Goal: Register for event/course

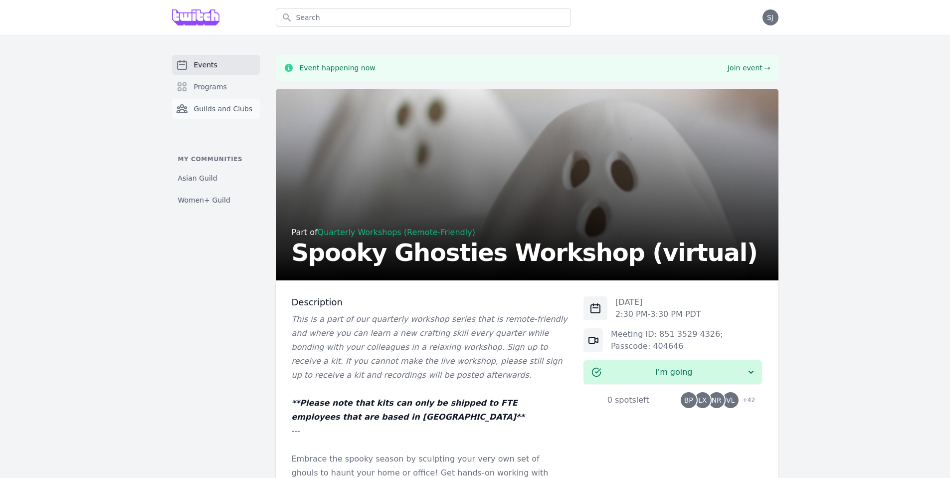
click at [228, 104] on span "Guilds and Clubs" at bounding box center [223, 109] width 59 height 10
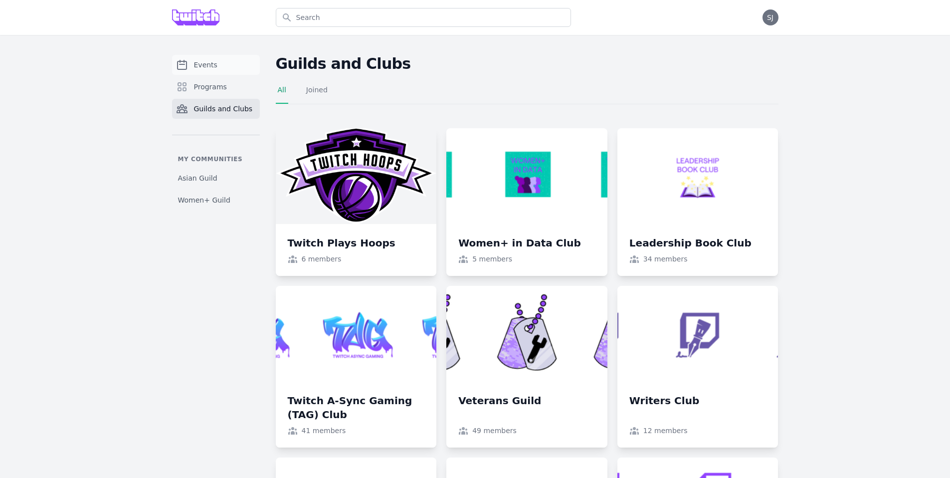
click at [215, 59] on link "Events" at bounding box center [216, 65] width 88 height 20
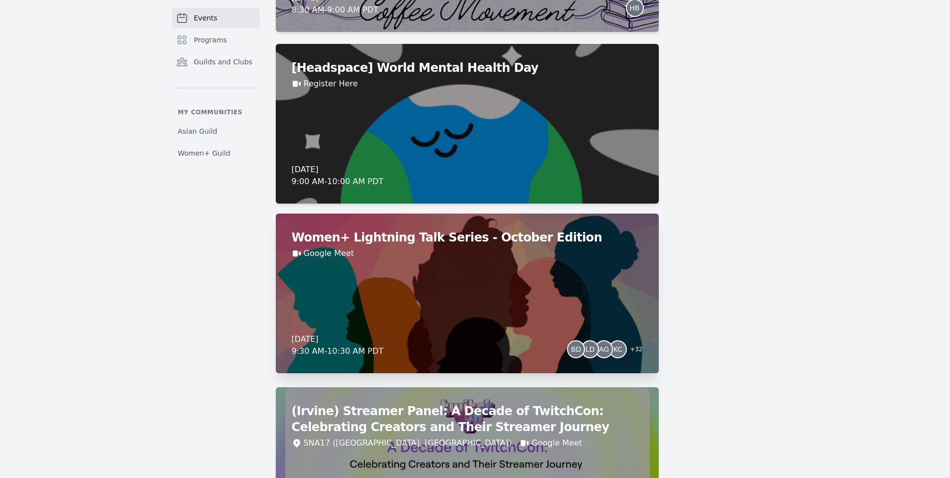
scroll to position [1115, 0]
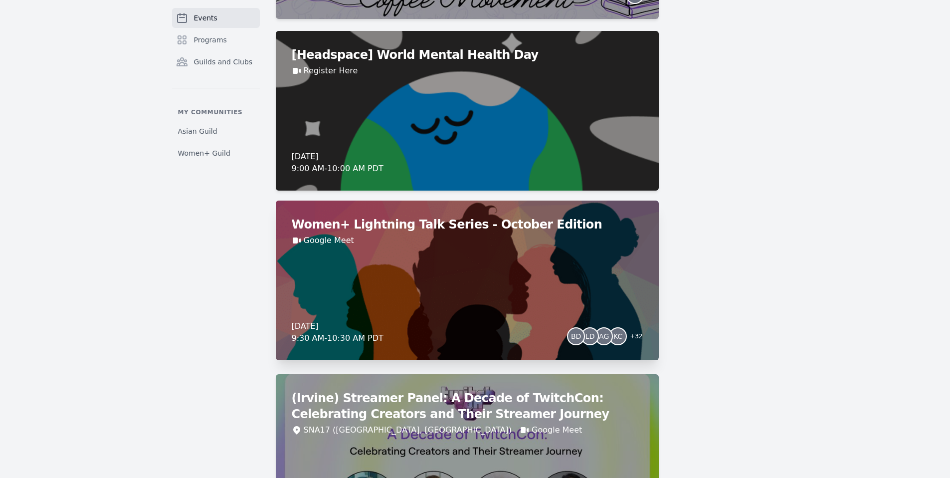
click at [413, 269] on div "Women+ Lightning Talk Series - October Edition Google Meet [DATE] 9:30 AM - 10:…" at bounding box center [467, 280] width 383 height 160
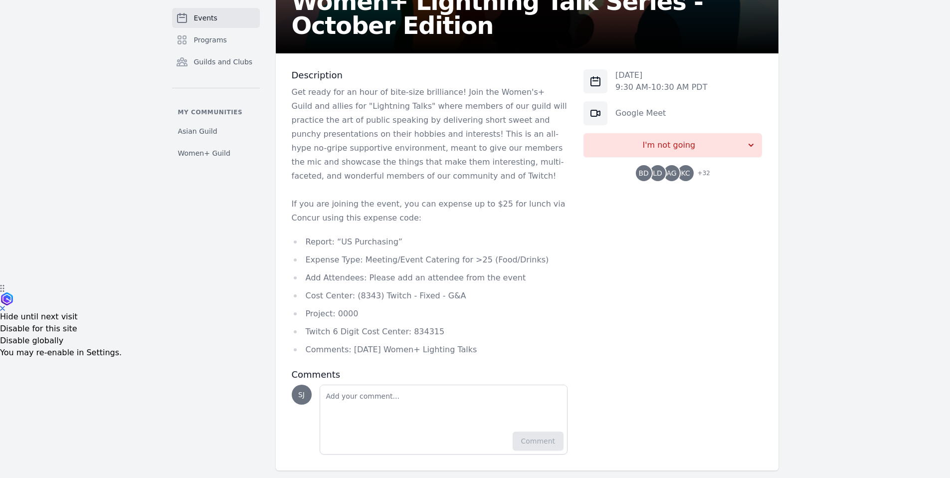
scroll to position [186, 0]
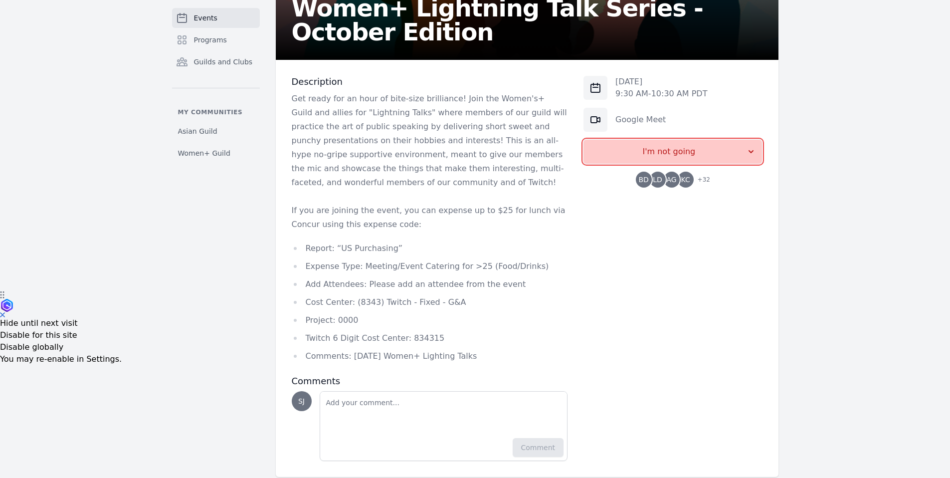
click at [686, 162] on button "I'm not going" at bounding box center [672, 152] width 179 height 24
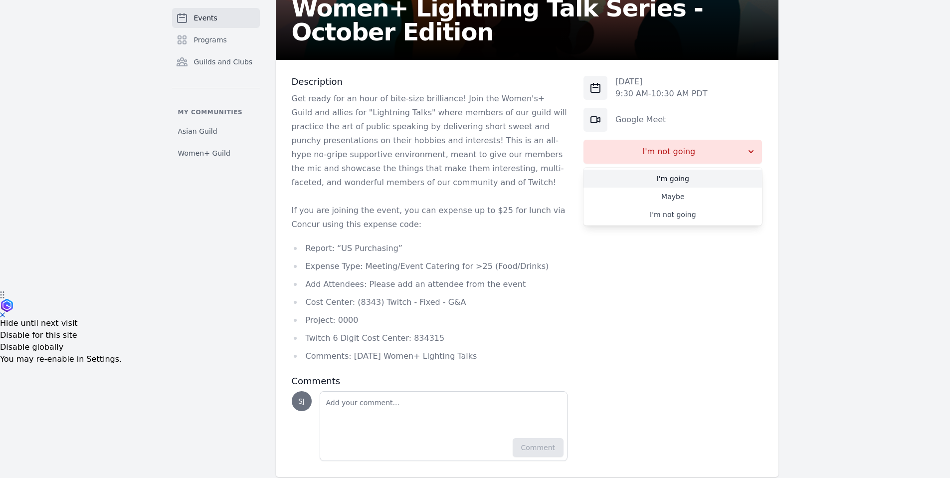
click at [677, 182] on link "I'm going" at bounding box center [672, 179] width 179 height 18
click at [211, 20] on span "Events" at bounding box center [205, 18] width 23 height 10
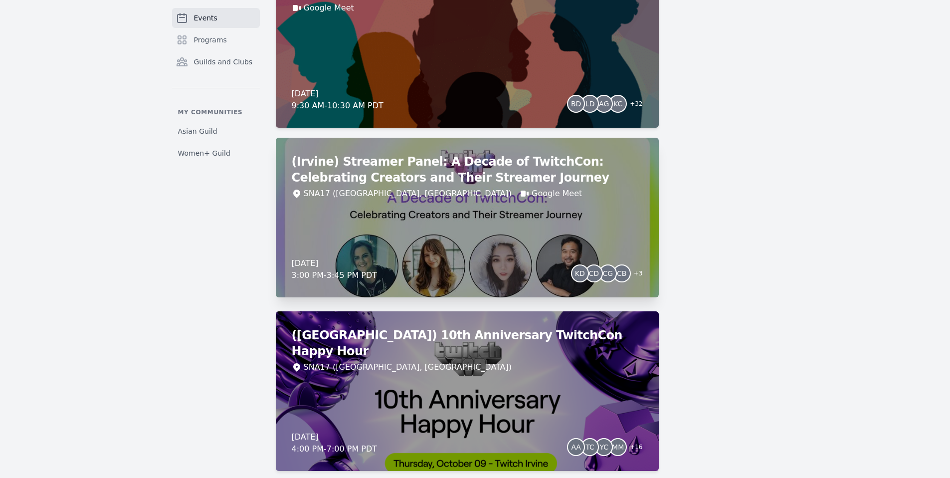
scroll to position [1510, 0]
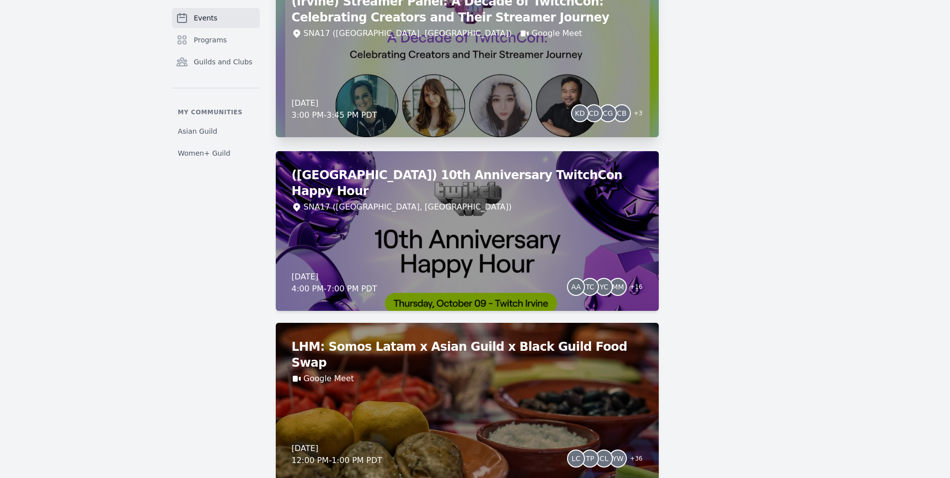
click at [415, 80] on div "(Irvine) Streamer Panel: A Decade of TwitchCon: Celebrating Creators and Their …" at bounding box center [467, 58] width 383 height 160
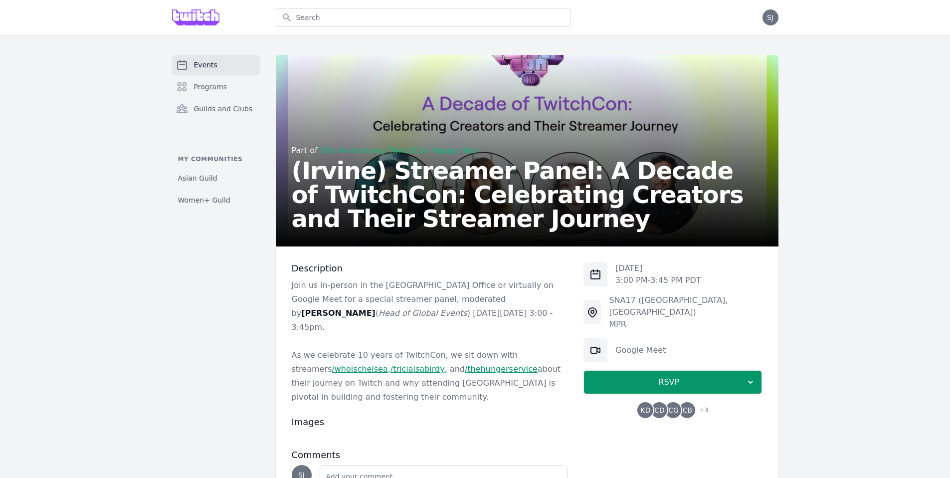
scroll to position [79, 0]
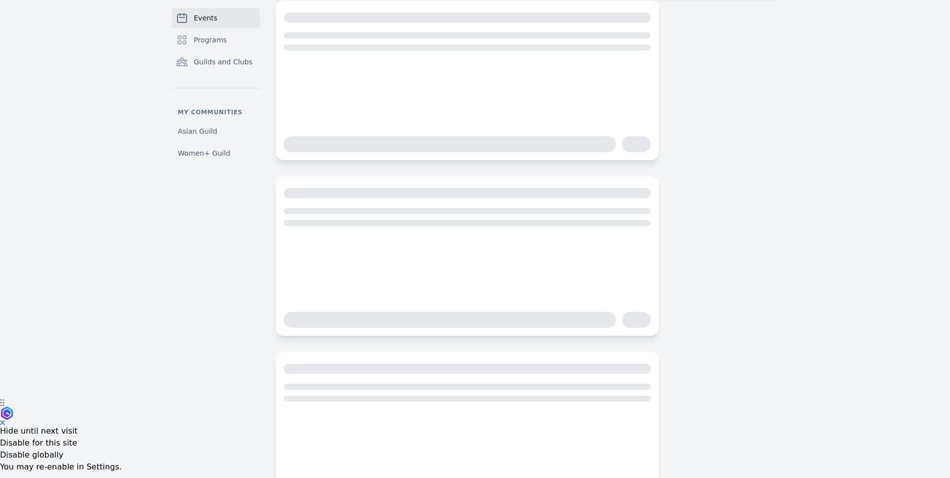
scroll to position [132, 0]
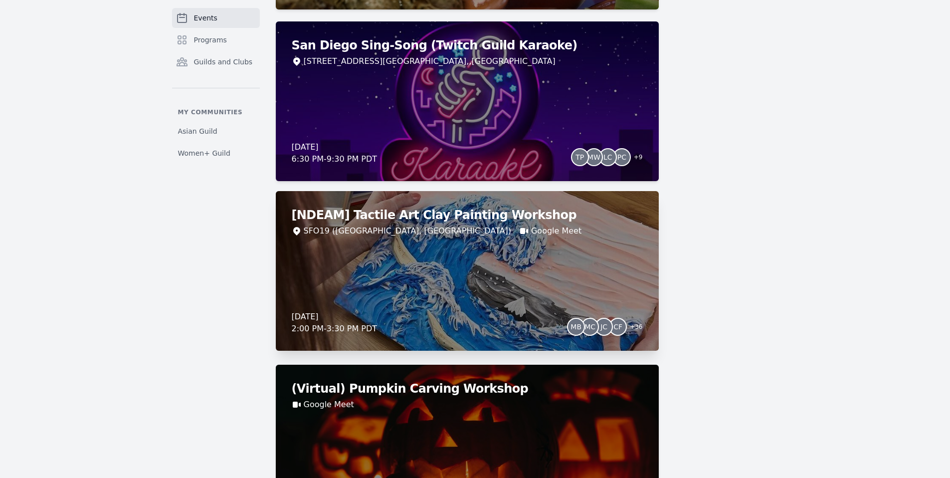
scroll to position [2155, 0]
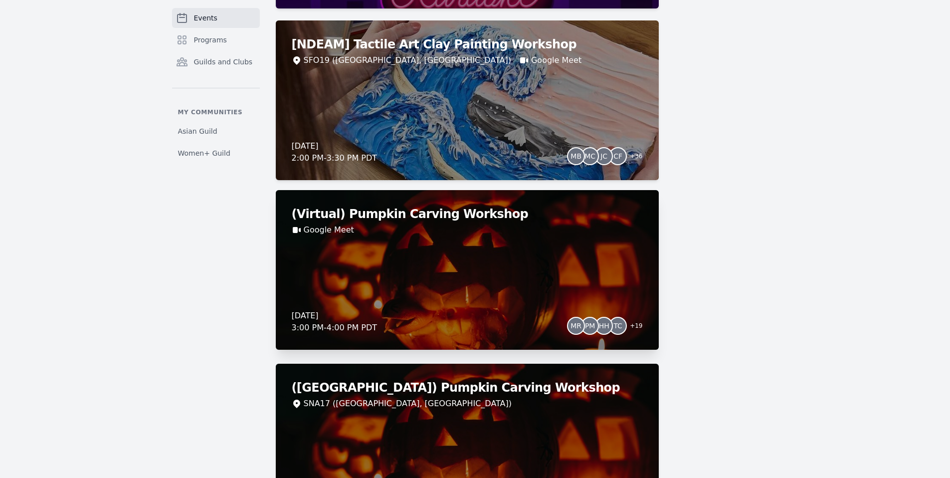
click at [395, 262] on div "(Virtual) Pumpkin Carving Workshop Google Meet [DATE] 3:00 PM - 4:00 PM PDT MR …" at bounding box center [467, 270] width 383 height 160
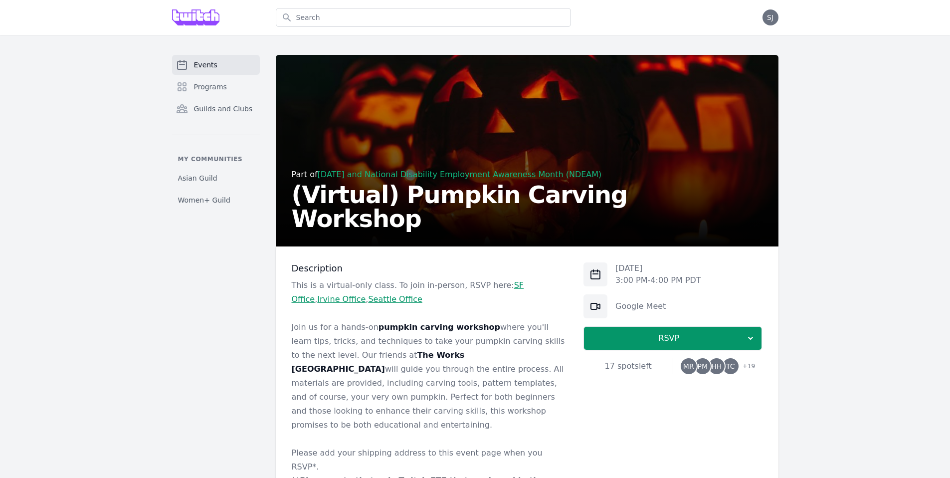
scroll to position [95, 0]
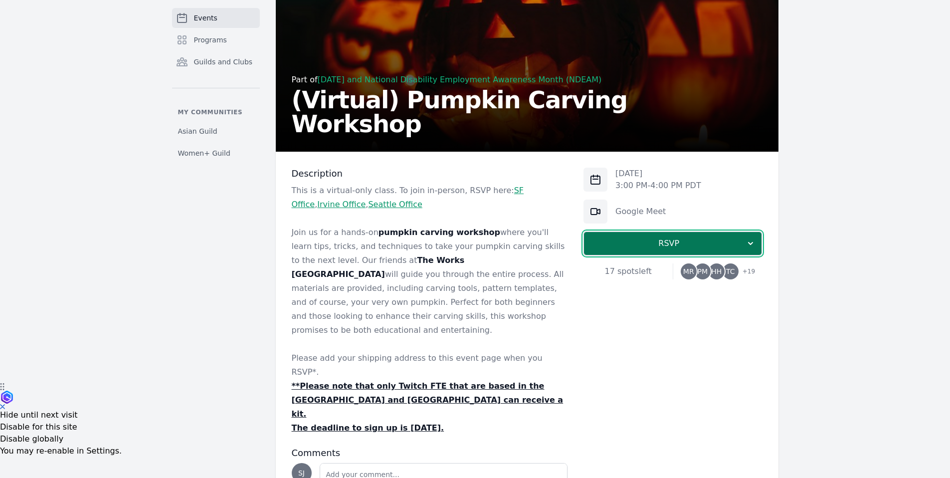
click at [685, 245] on span "RSVP" at bounding box center [669, 243] width 154 height 12
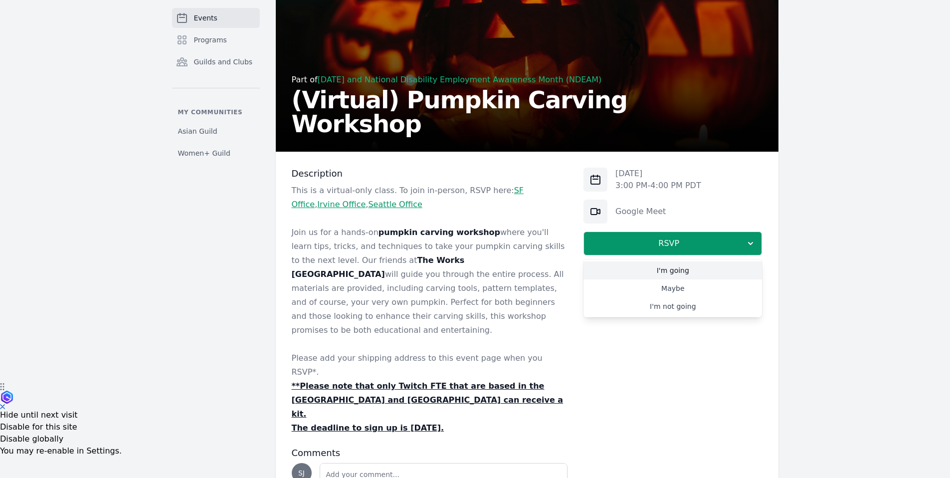
click at [680, 273] on link "I'm going" at bounding box center [672, 270] width 179 height 18
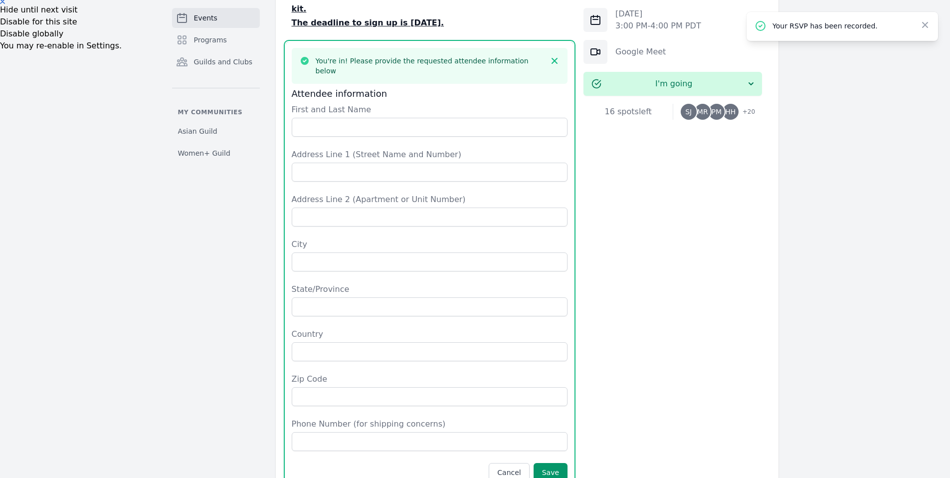
scroll to position [444, 0]
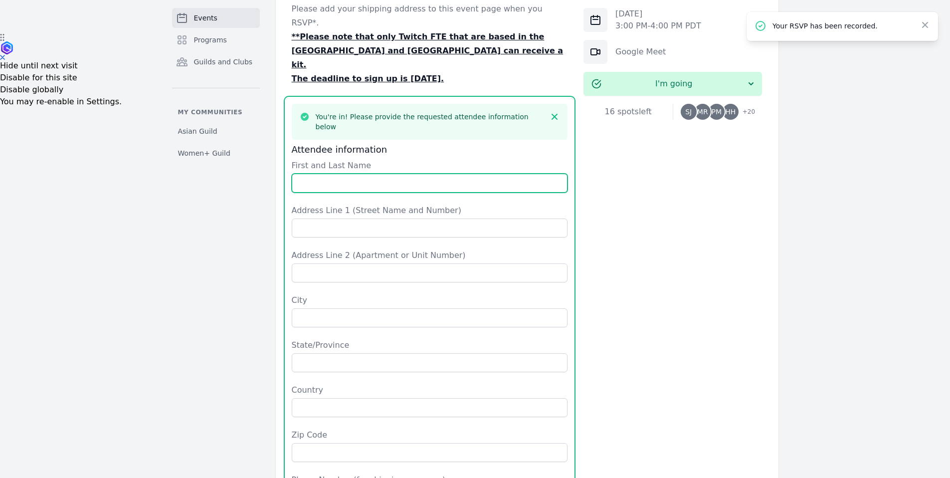
click at [335, 174] on input "First and Last Name" at bounding box center [430, 183] width 276 height 19
type input "[PERSON_NAME]"
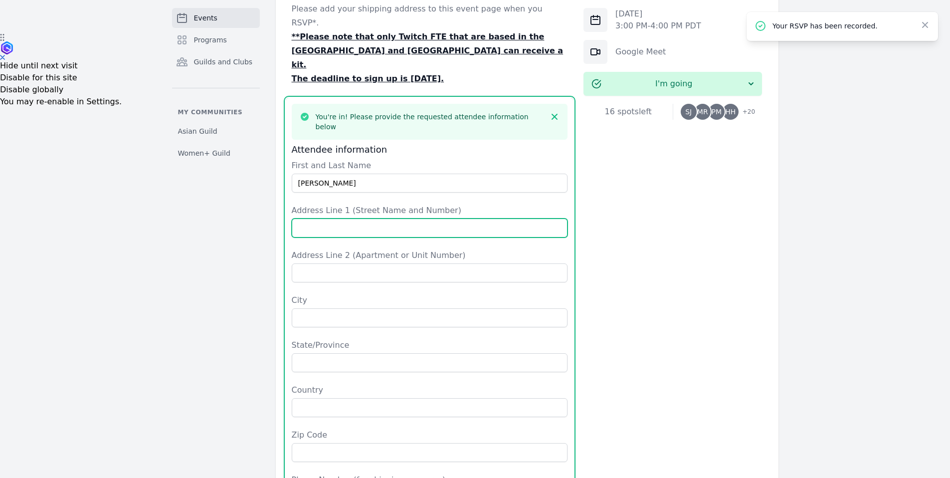
type input "[STREET_ADDRESS]"
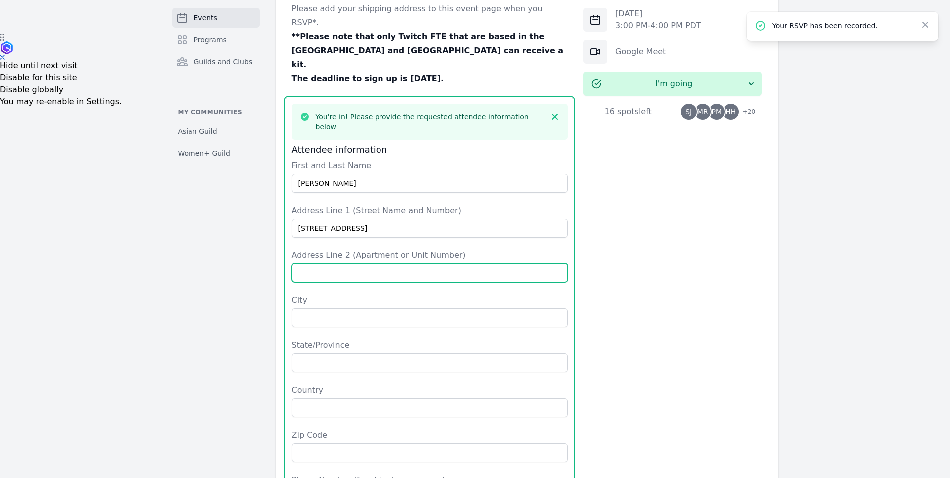
type input "apt 2507"
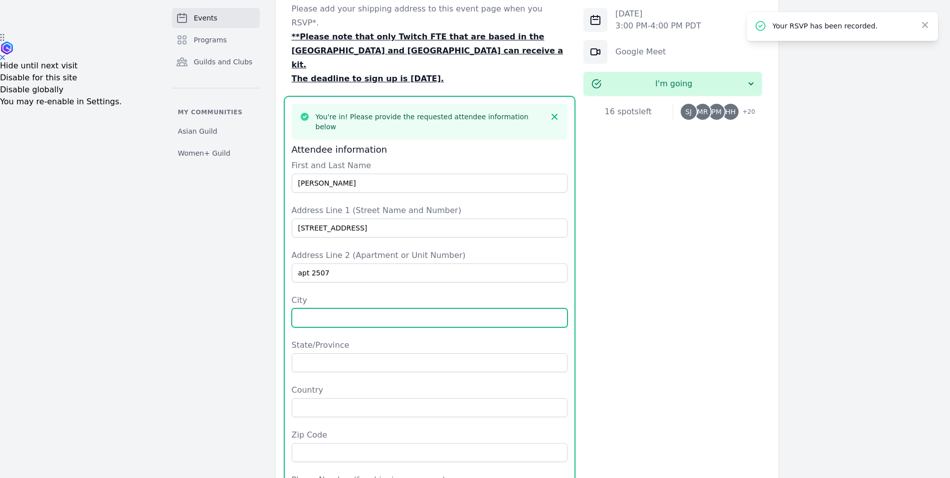
type input "[GEOGRAPHIC_DATA]"
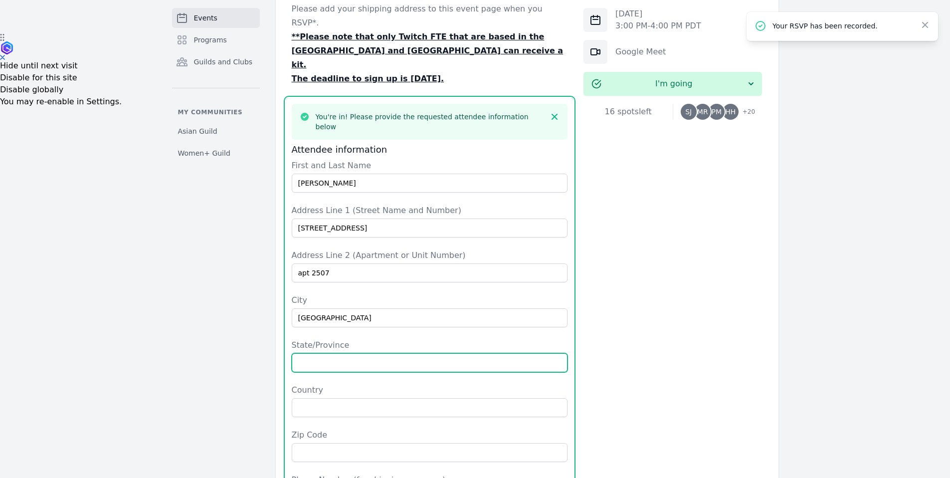
type input "[US_STATE]"
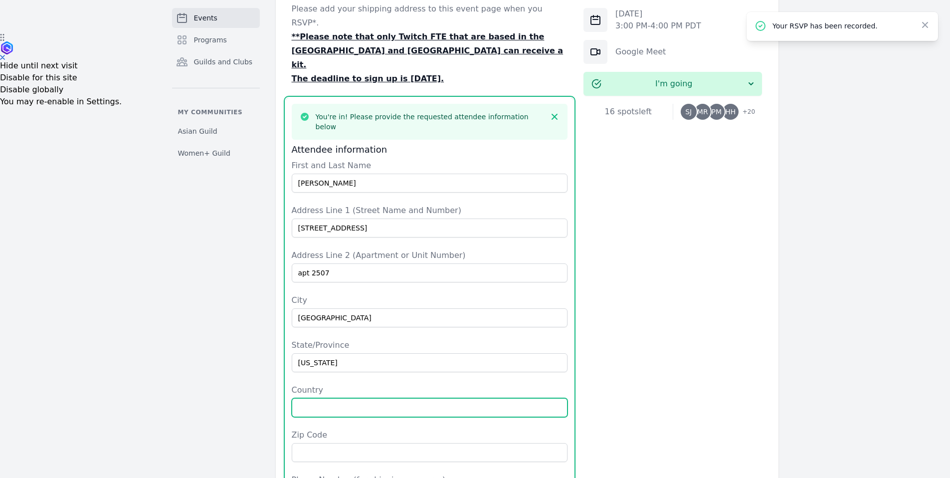
type input "[GEOGRAPHIC_DATA]"
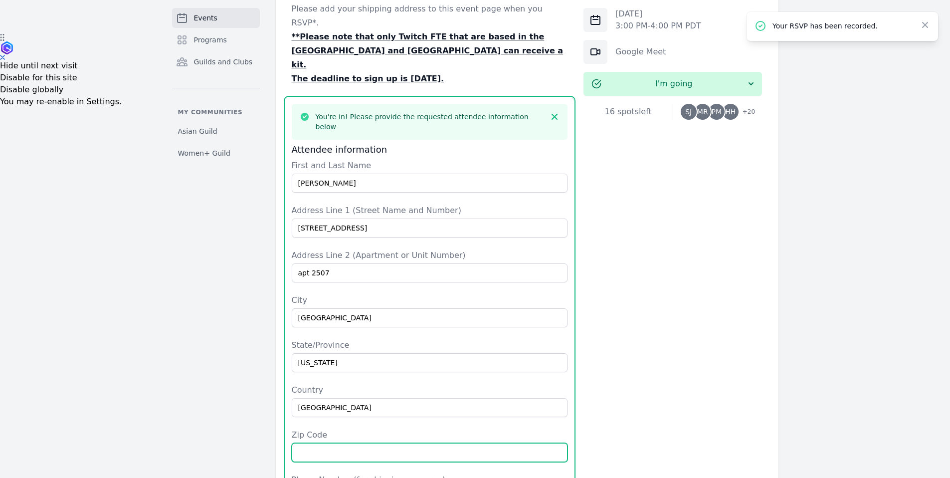
type input "60606"
type input "5102039722"
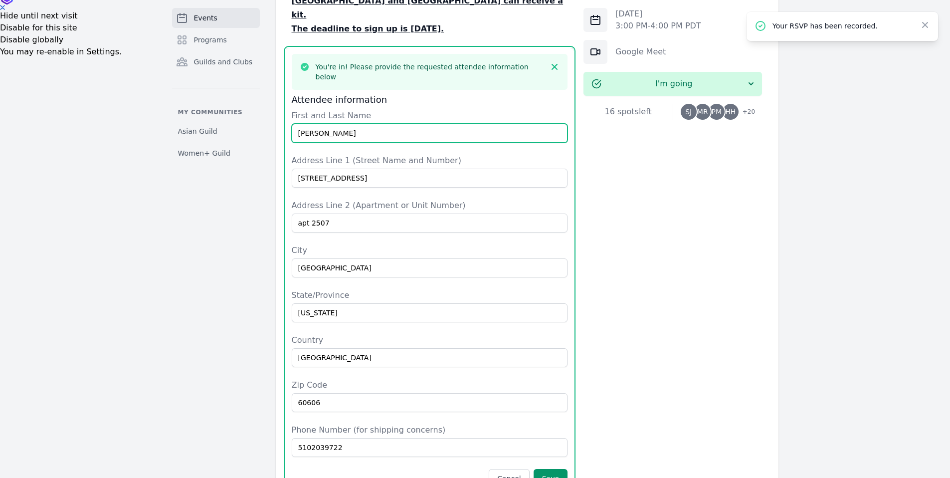
scroll to position [591, 0]
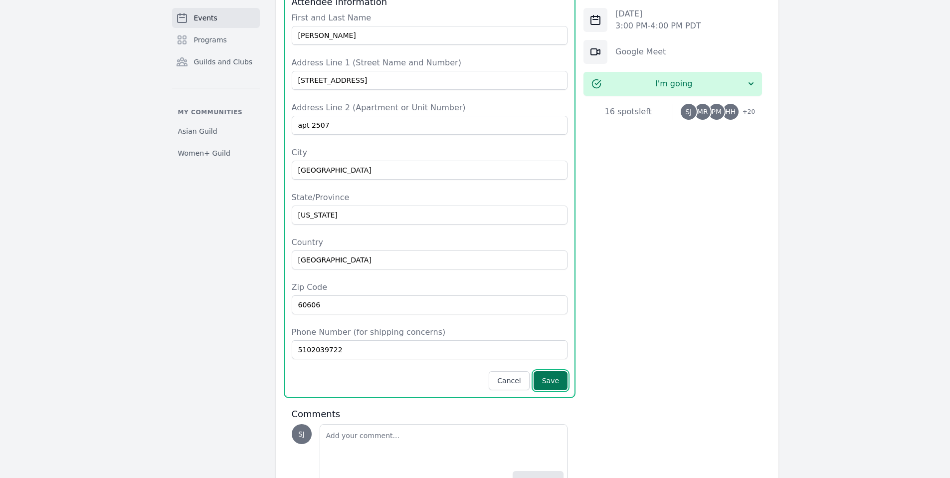
click at [560, 371] on button "Save" at bounding box center [551, 380] width 34 height 19
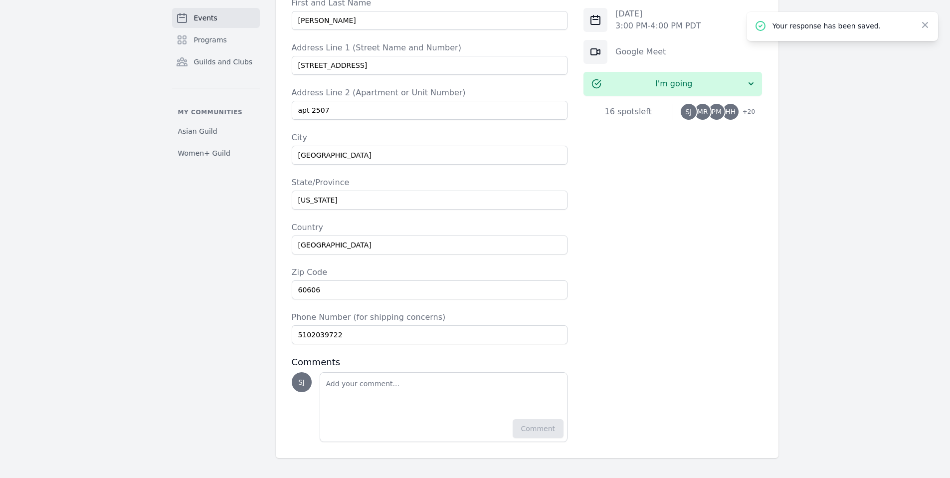
scroll to position [519, 0]
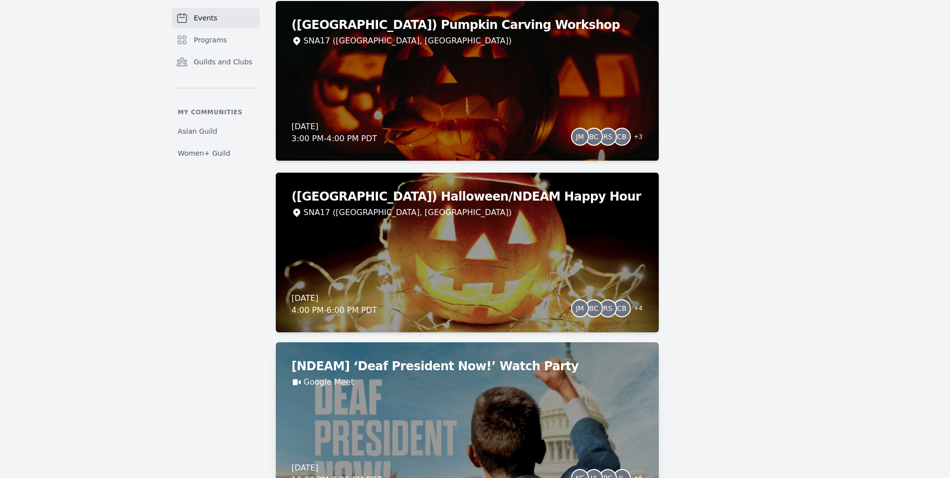
scroll to position [2709, 0]
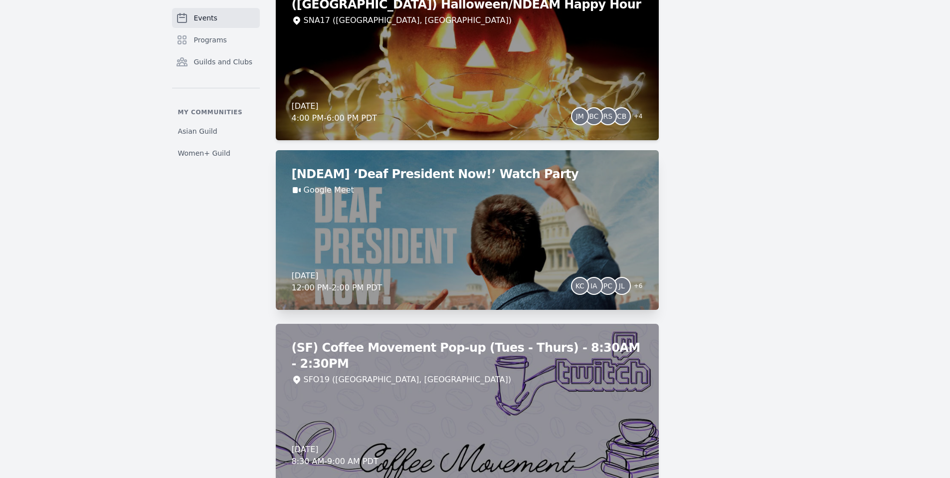
click at [372, 246] on div "[NDEAM] ‘Deaf President Now!’ Watch Party Google Meet Friday, October 24, 2025 …" at bounding box center [467, 230] width 383 height 160
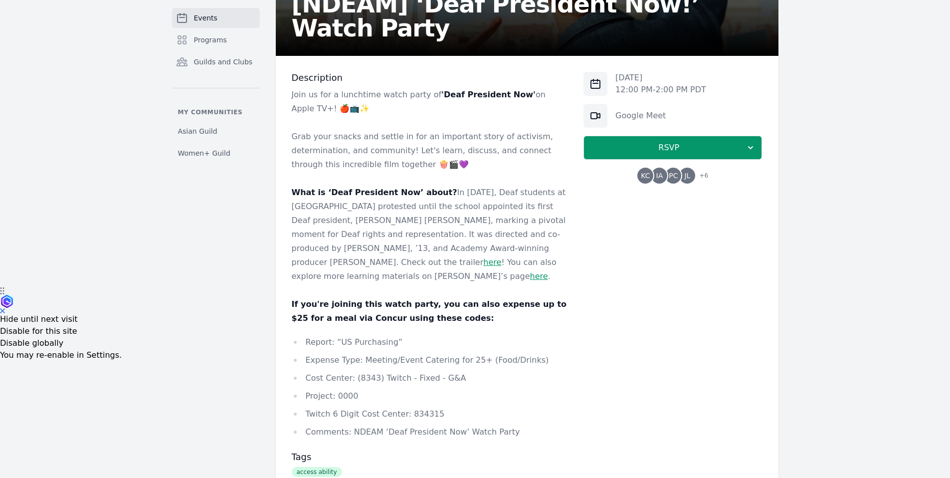
scroll to position [309, 0]
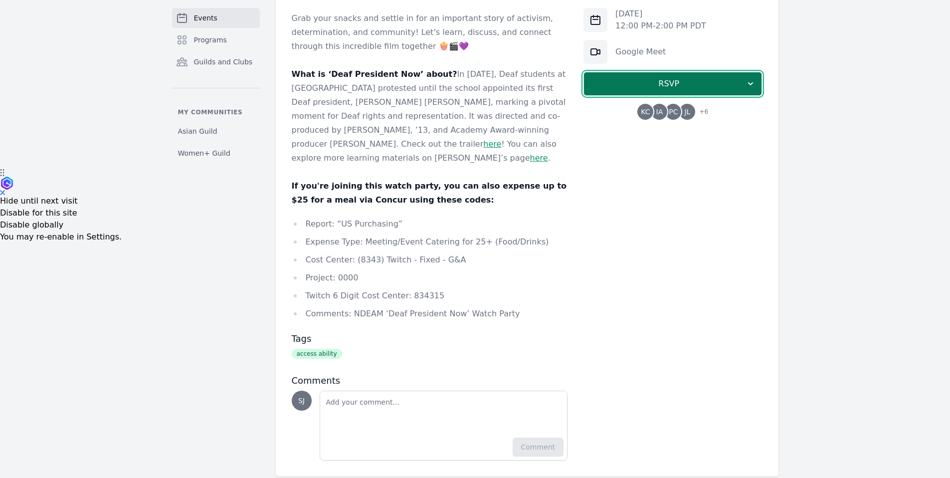
click at [729, 82] on span "RSVP" at bounding box center [669, 84] width 154 height 12
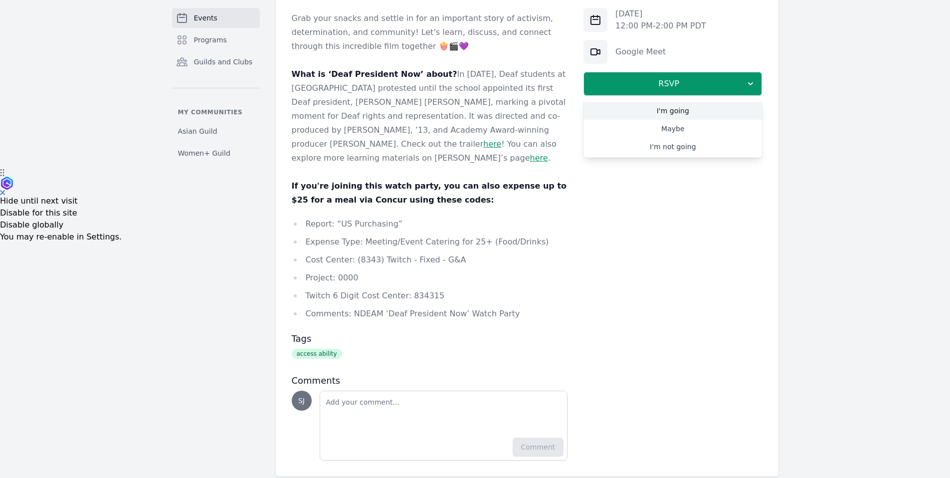
click at [682, 114] on link "I'm going" at bounding box center [672, 111] width 179 height 18
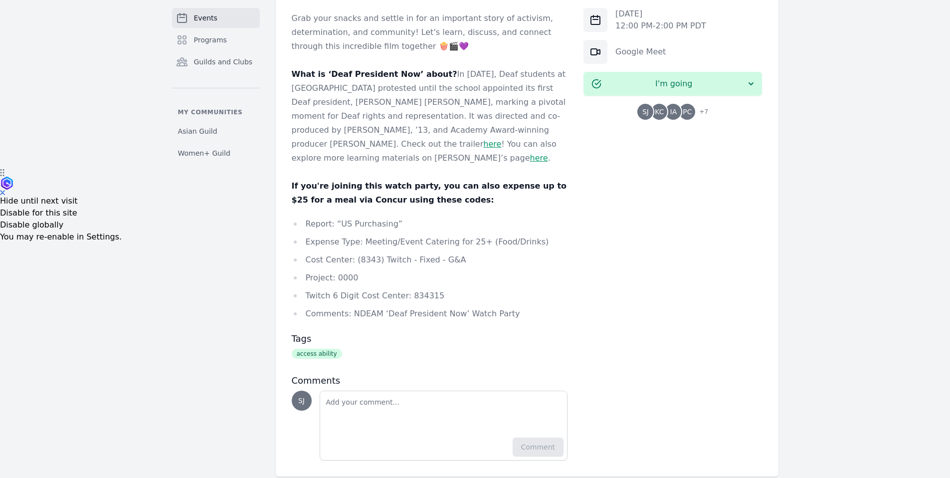
scroll to position [142, 0]
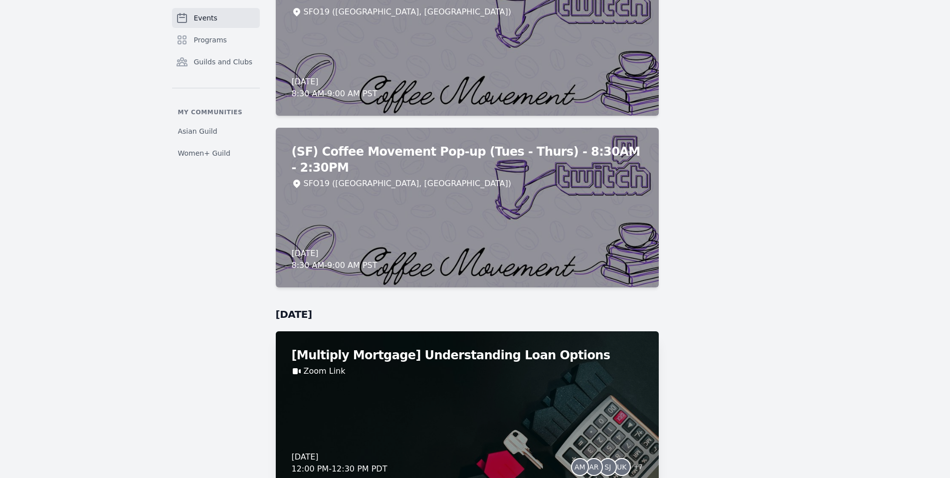
scroll to position [7734, 0]
